Goal: Register for event/course

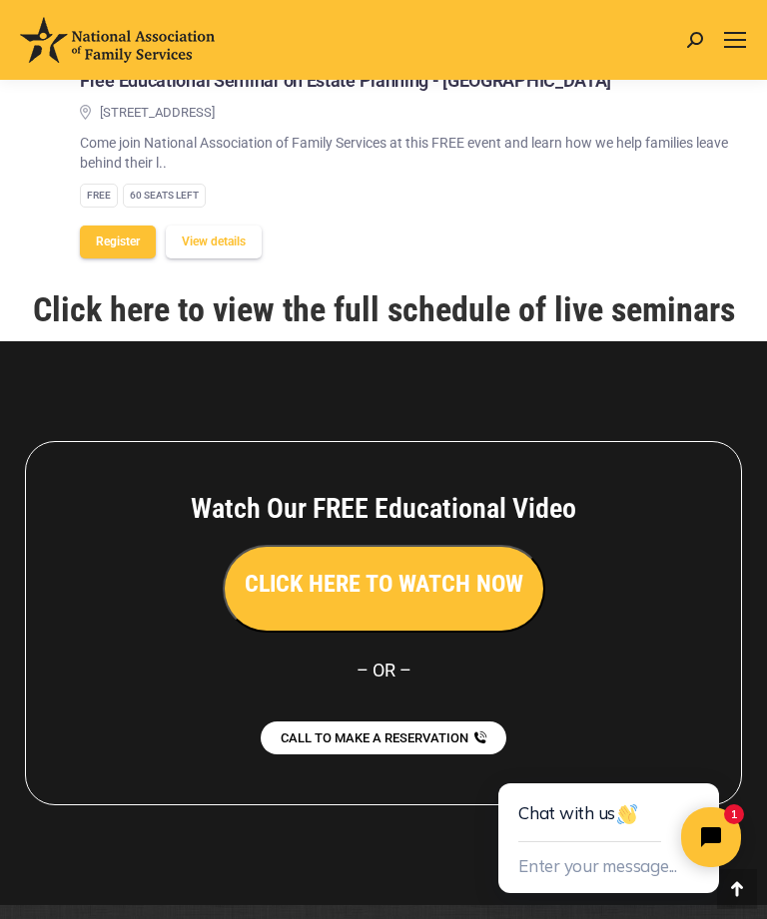
scroll to position [2763, 0]
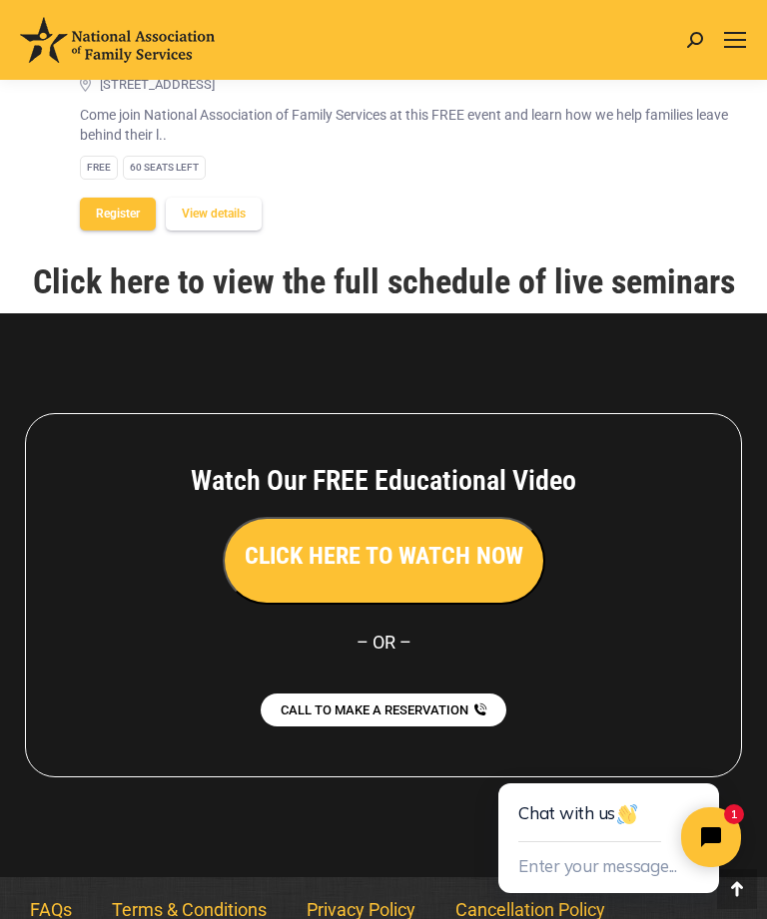
click at [497, 271] on link "Click here to view the full schedule of live seminars" at bounding box center [384, 282] width 702 height 40
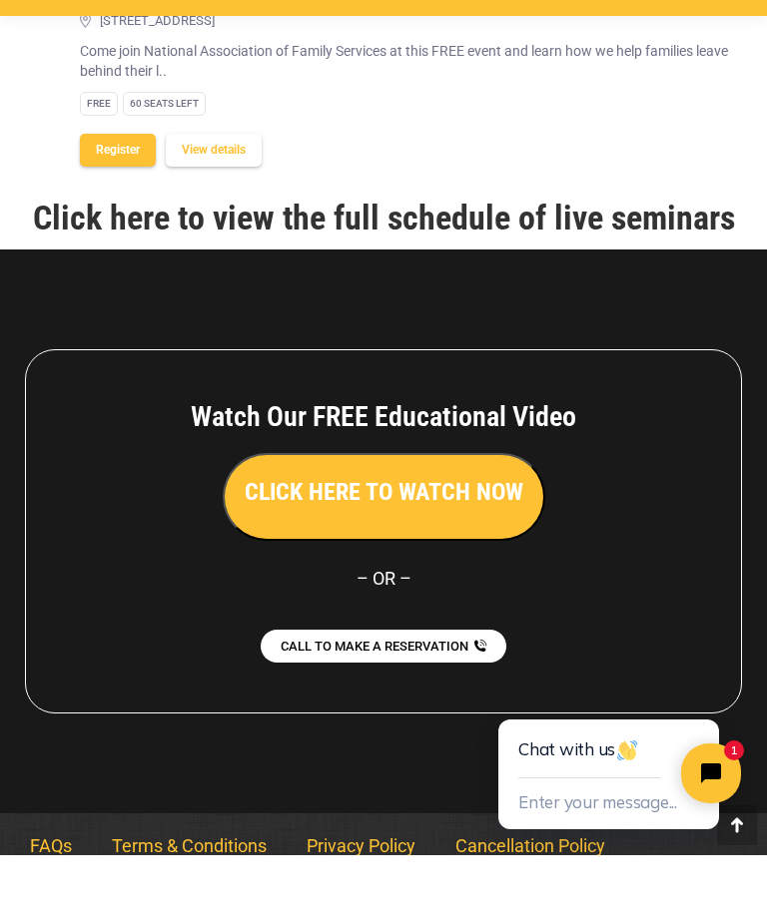
scroll to position [2827, 0]
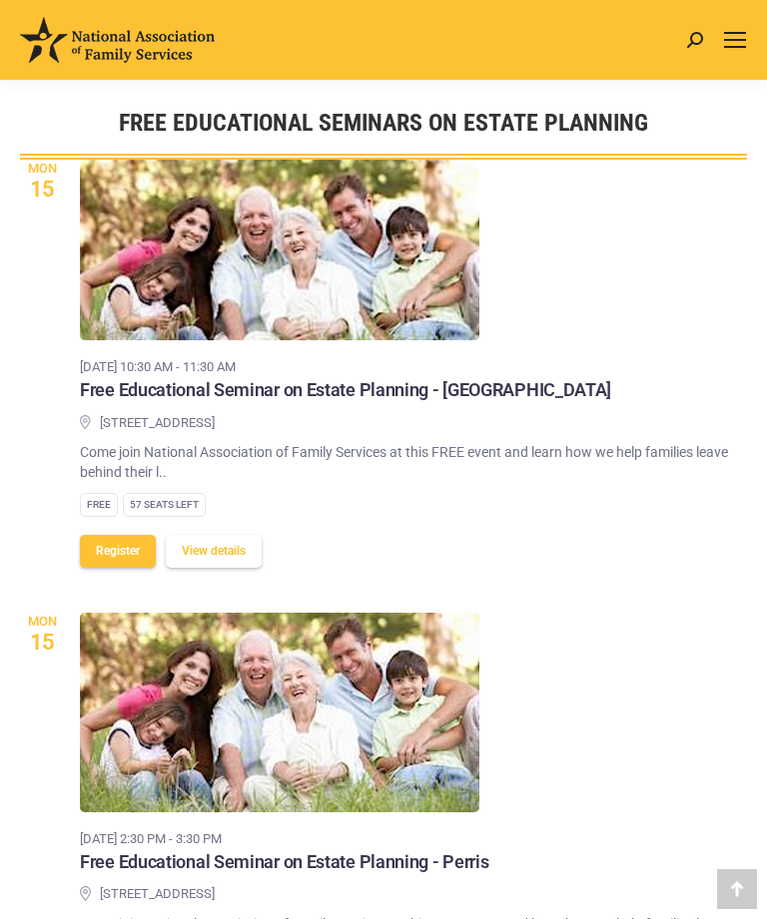
scroll to position [2827, 0]
